Goal: Task Accomplishment & Management: Manage account settings

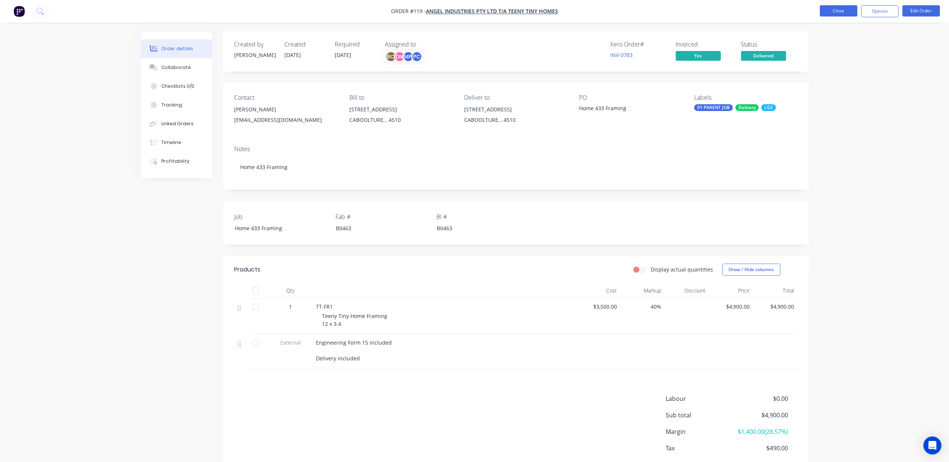
click at [849, 11] on button "Close" at bounding box center [839, 10] width 38 height 11
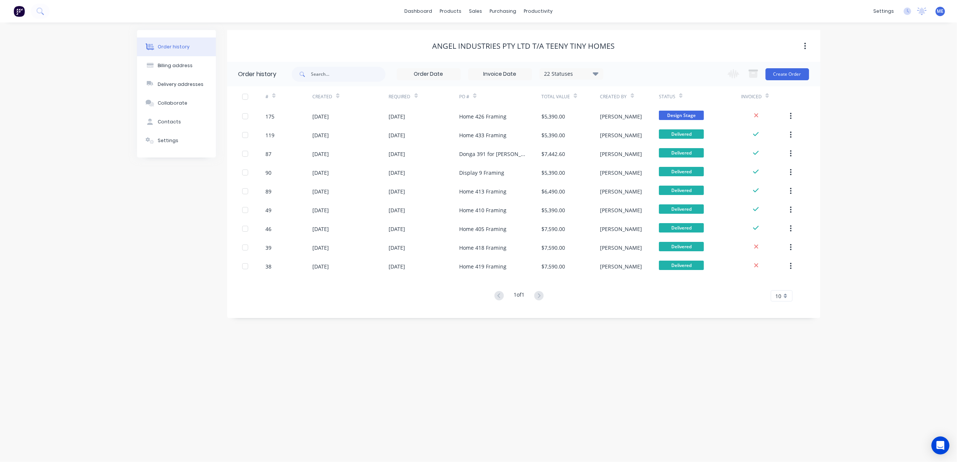
drag, startPoint x: 126, startPoint y: 302, endPoint x: 179, endPoint y: 246, distance: 76.7
click at [127, 302] on div "Order history Billing address Delivery addresses Collaborate Contacts Settings …" at bounding box center [478, 243] width 957 height 440
click at [564, 35] on link "Workflow" at bounding box center [567, 35] width 99 height 15
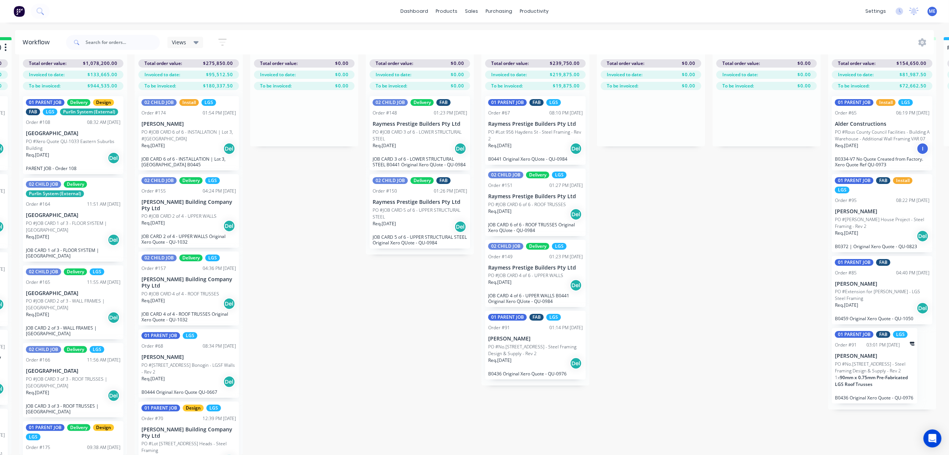
scroll to position [35, 0]
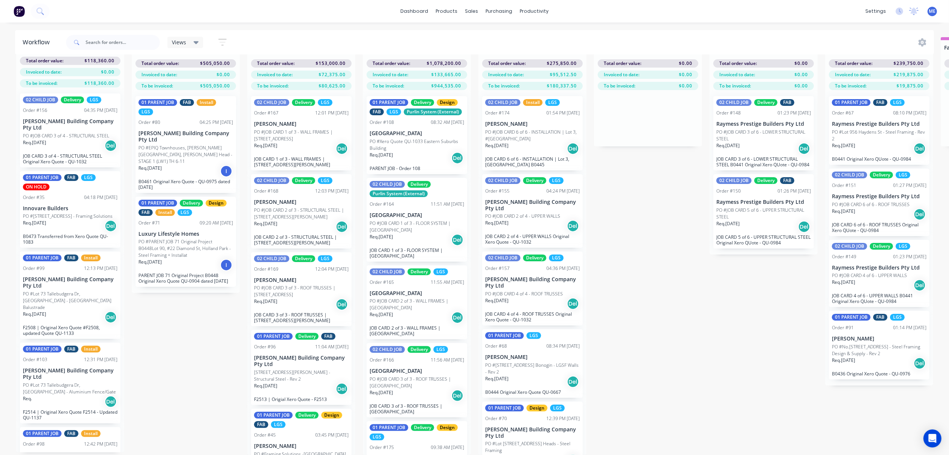
click at [667, 318] on div "Submitted 5 Status colour #FF69B4 hex #FF69B4 Save Cancel Summaries Total order…" at bounding box center [946, 246] width 1905 height 418
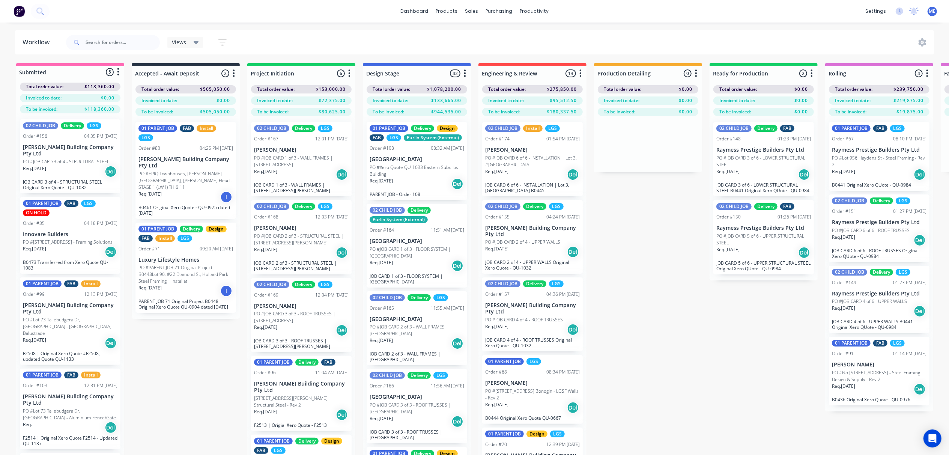
scroll to position [0, 0]
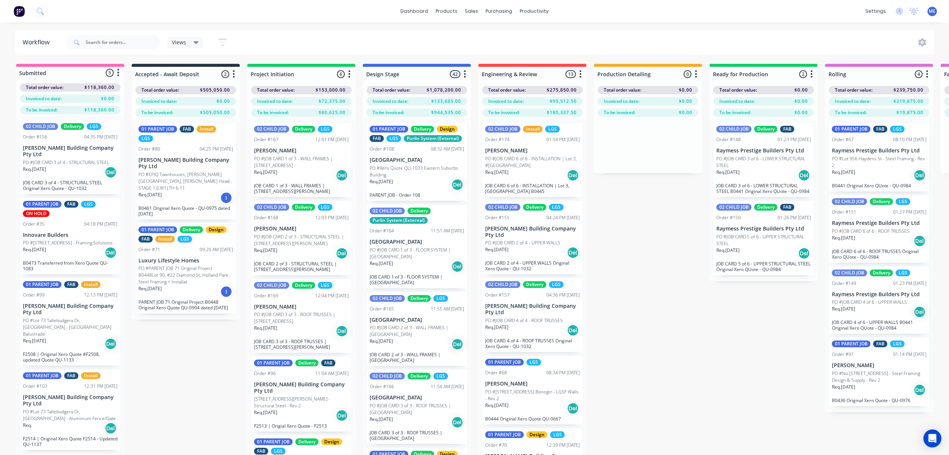
click at [676, 319] on div "Submitted 5 Status colour #FF69B4 hex #FF69B4 Save Cancel Summaries Total order…" at bounding box center [946, 273] width 1905 height 418
click at [677, 298] on div "Submitted 5 Status colour #FF69B4 hex #FF69B4 Save Cancel Summaries Total order…" at bounding box center [946, 273] width 1905 height 418
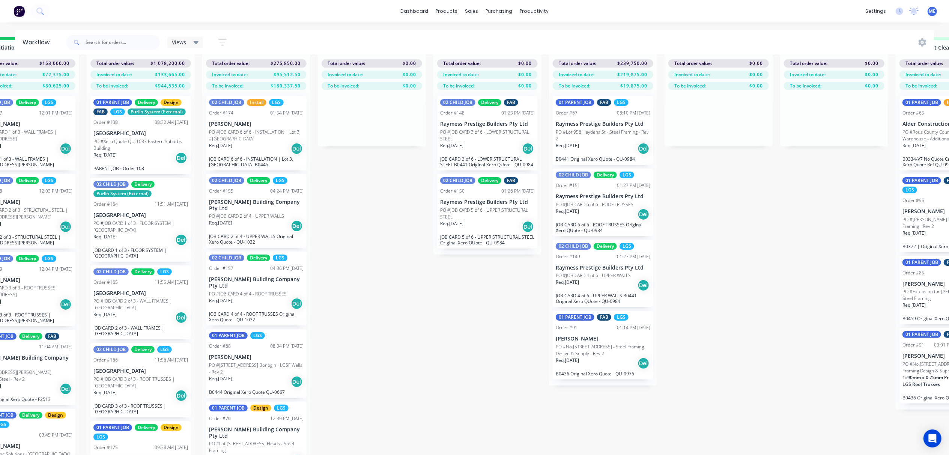
scroll to position [35, 0]
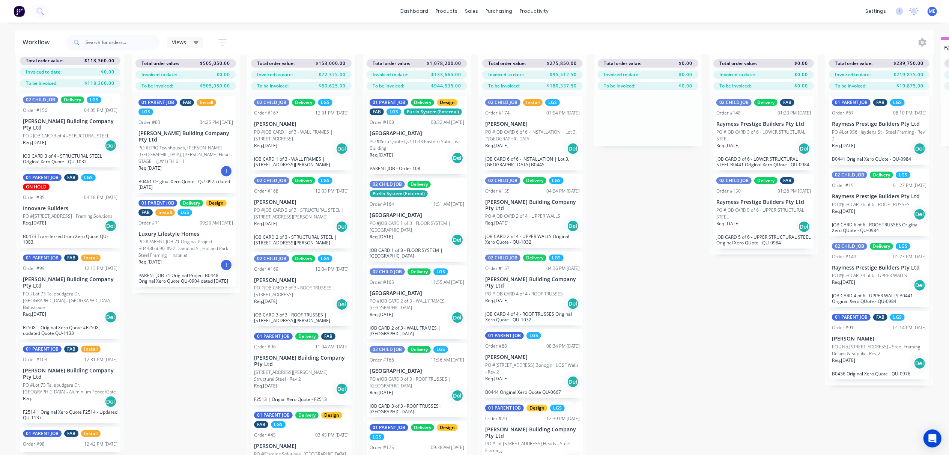
click at [637, 321] on div "Submitted 5 Status colour #FF69B4 hex #FF69B4 Save Cancel Summaries Total order…" at bounding box center [946, 246] width 1905 height 418
drag, startPoint x: 685, startPoint y: 337, endPoint x: 947, endPoint y: 333, distance: 261.6
click at [686, 336] on div "Submitted 5 Status colour #FF69B4 hex #FF69B4 Save Cancel Summaries Total order…" at bounding box center [946, 246] width 1905 height 418
